Goal: Navigation & Orientation: Find specific page/section

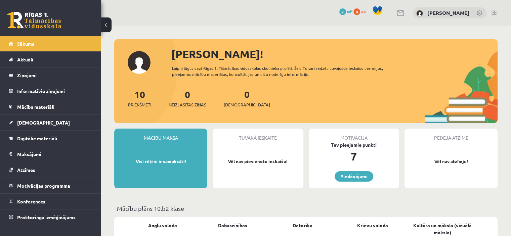
click at [34, 41] on span "Sākums" at bounding box center [25, 44] width 17 height 6
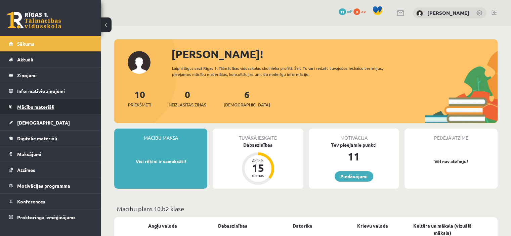
click at [39, 105] on span "Mācību materiāli" at bounding box center [35, 107] width 37 height 6
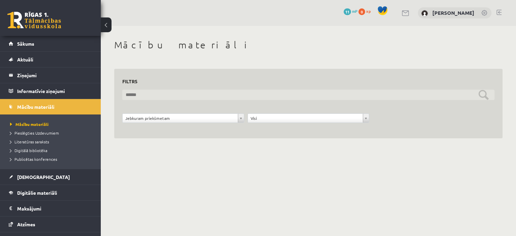
click at [257, 92] on input "text" at bounding box center [308, 95] width 372 height 10
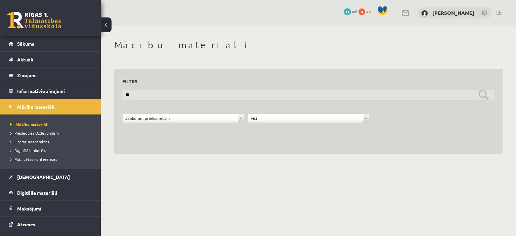
type input "*"
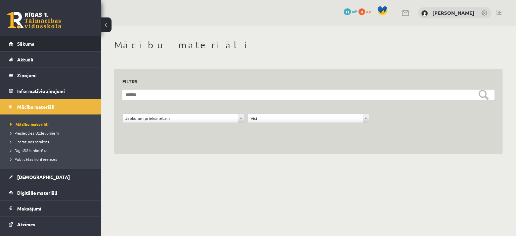
click at [33, 40] on link "Sākums" at bounding box center [51, 43] width 84 height 15
